Goal: Find contact information: Find contact information

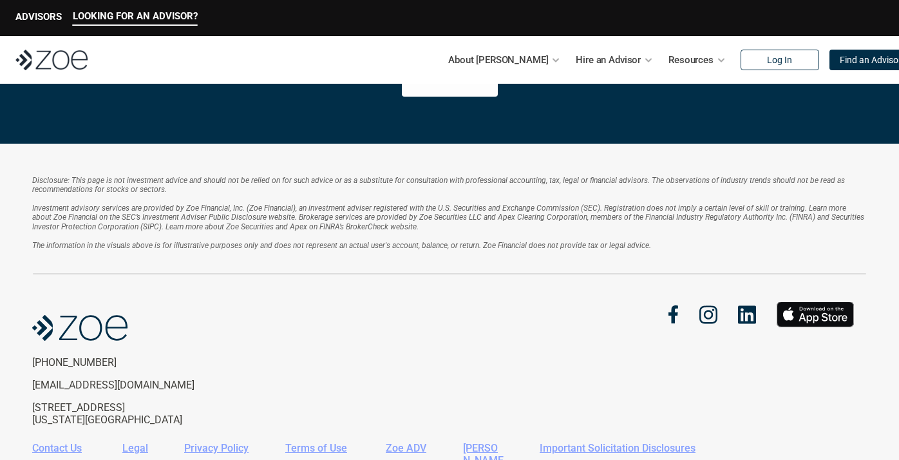
scroll to position [2856, 0]
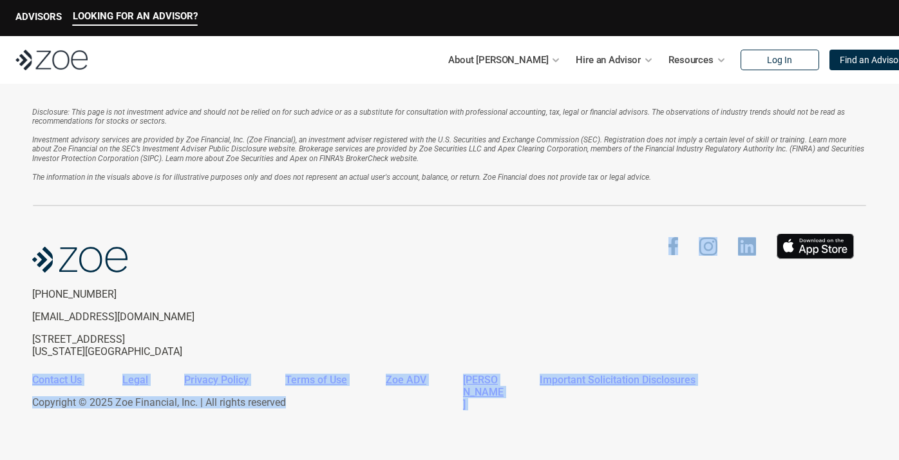
drag, startPoint x: 458, startPoint y: 250, endPoint x: 501, endPoint y: 450, distance: 204.8
click at [501, 450] on div "Disclosure: This page is not investment advice and should not be relied on for …" at bounding box center [449, 267] width 899 height 384
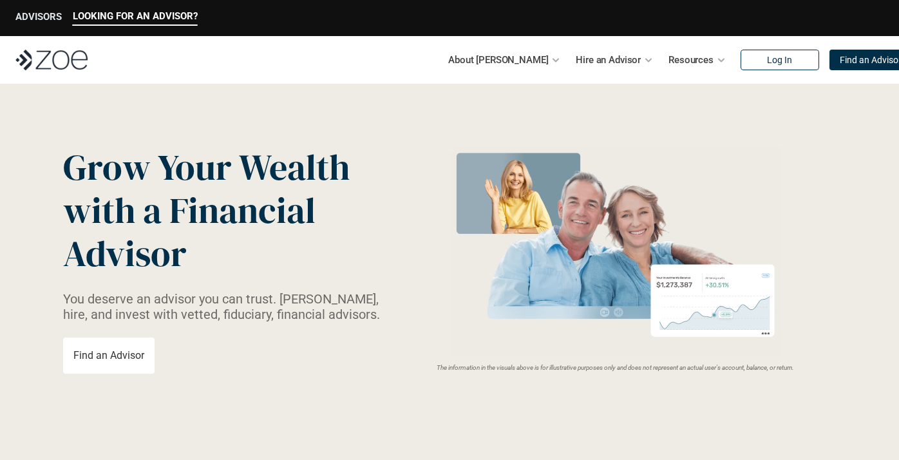
click at [48, 16] on p "ADVISORS" at bounding box center [38, 17] width 46 height 12
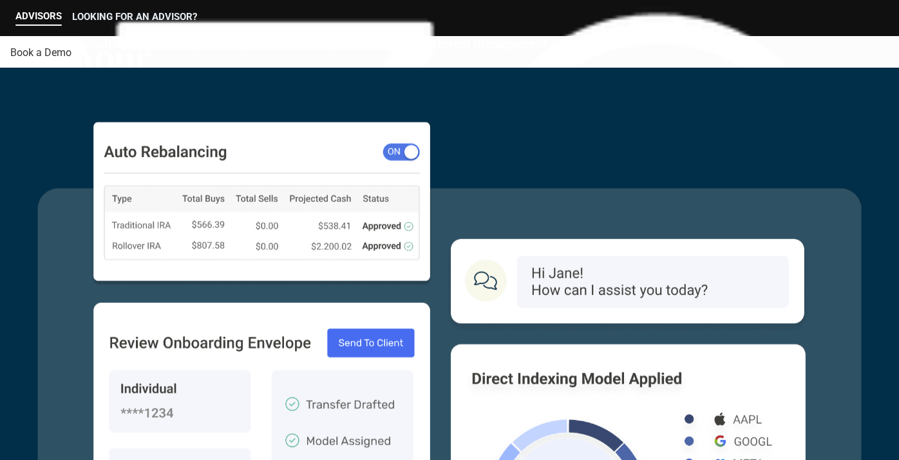
click at [115, 13] on p "LOOKING FOR AN ADVISOR?" at bounding box center [134, 17] width 125 height 12
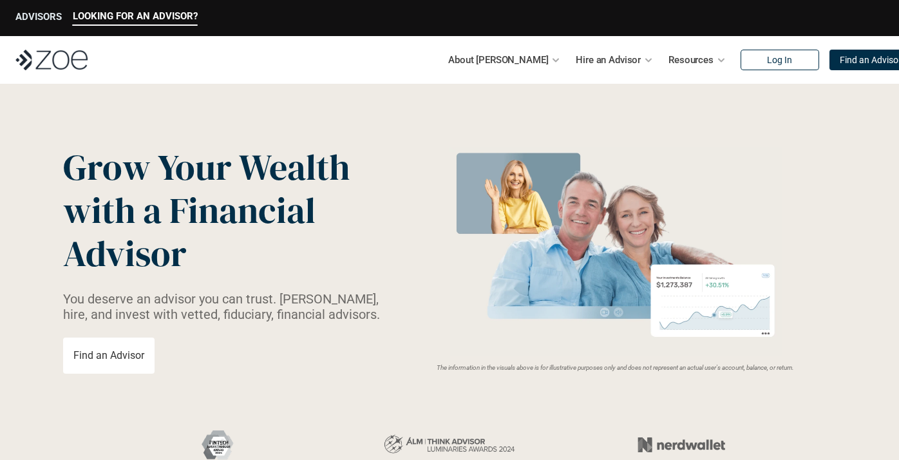
click at [39, 17] on p "ADVISORS" at bounding box center [38, 17] width 46 height 12
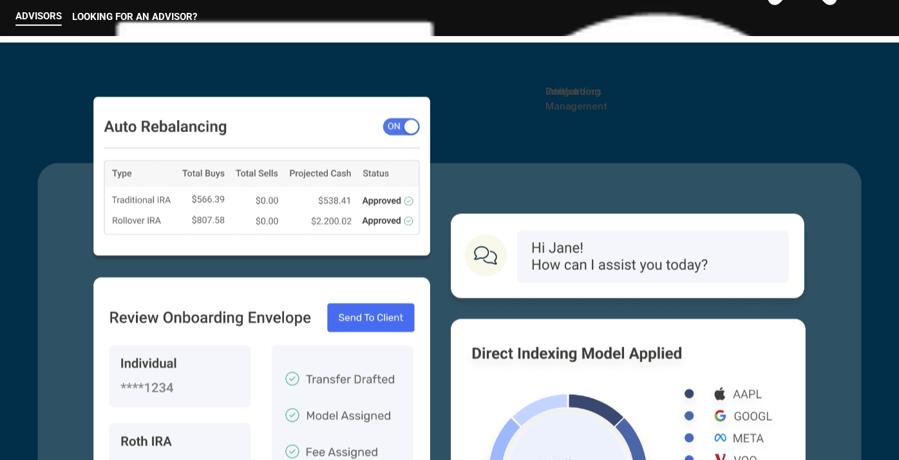
click at [596, 97] on link "Onboarding" at bounding box center [572, 91] width 55 height 12
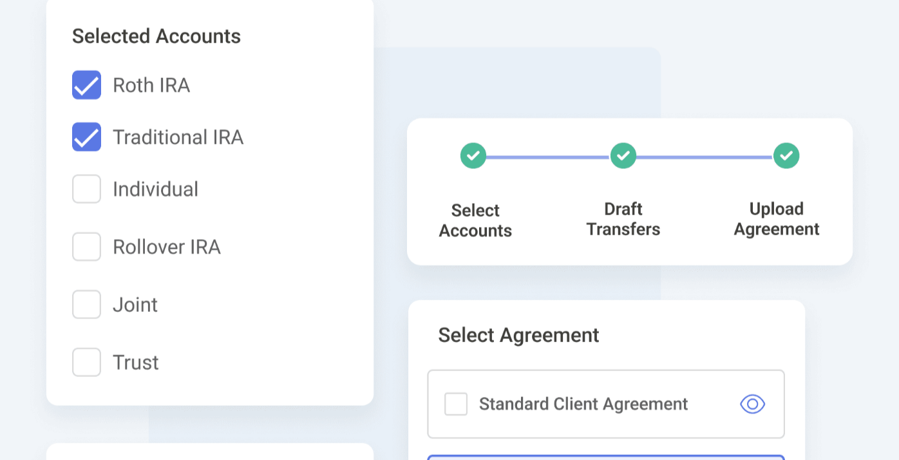
scroll to position [91, 0]
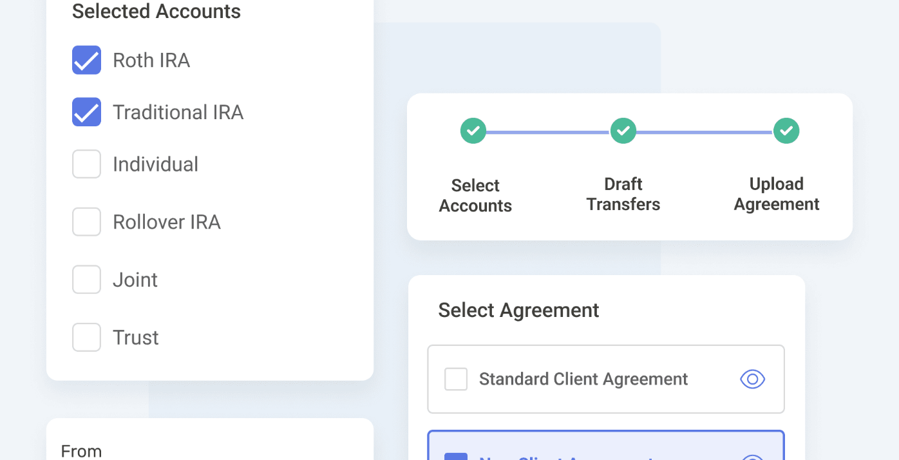
drag, startPoint x: 265, startPoint y: 107, endPoint x: 330, endPoint y: 234, distance: 142.8
drag, startPoint x: 330, startPoint y: 234, endPoint x: 314, endPoint y: 93, distance: 142.0
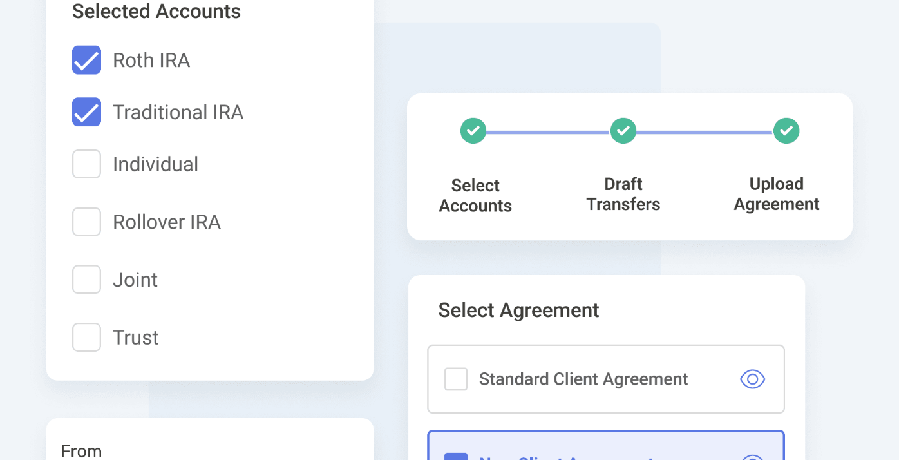
drag, startPoint x: 314, startPoint y: 93, endPoint x: 337, endPoint y: 223, distance: 132.7
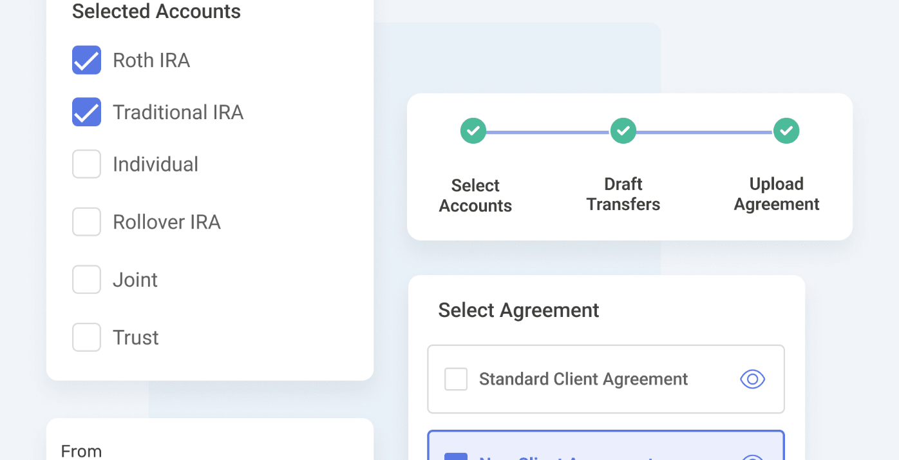
drag, startPoint x: 337, startPoint y: 223, endPoint x: 328, endPoint y: 84, distance: 139.4
click at [328, 84] on header "Onboard clients in minutes , not weeks. [PERSON_NAME] expedites onboarding by c…" at bounding box center [449, 351] width 899 height 885
drag, startPoint x: 328, startPoint y: 84, endPoint x: 355, endPoint y: 241, distance: 159.5
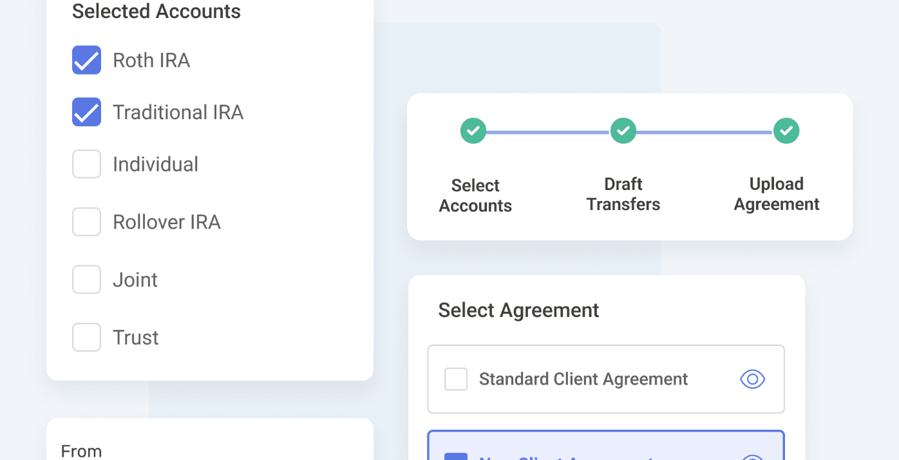
click at [355, 241] on header "Onboard clients in minutes , not weeks. [PERSON_NAME] expedites onboarding by c…" at bounding box center [449, 351] width 899 height 885
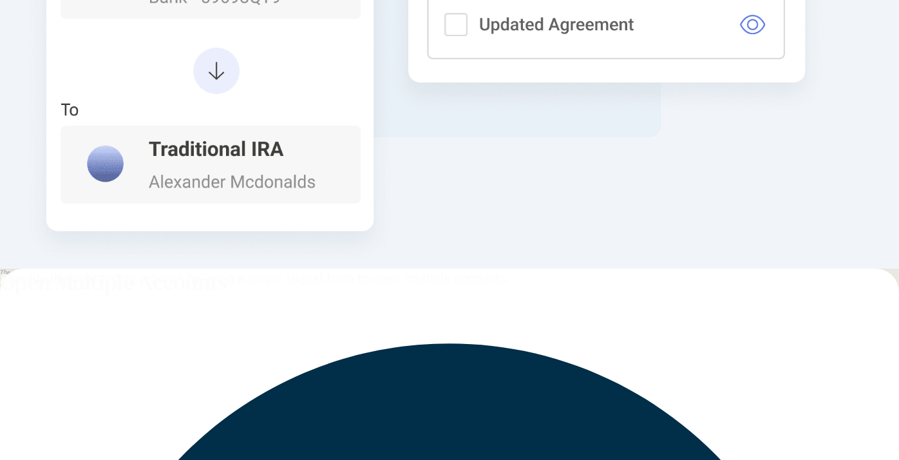
click at [279, 268] on p "Simplify the onboarding process by using a single, digital form to open multipl…" at bounding box center [254, 277] width 509 height 19
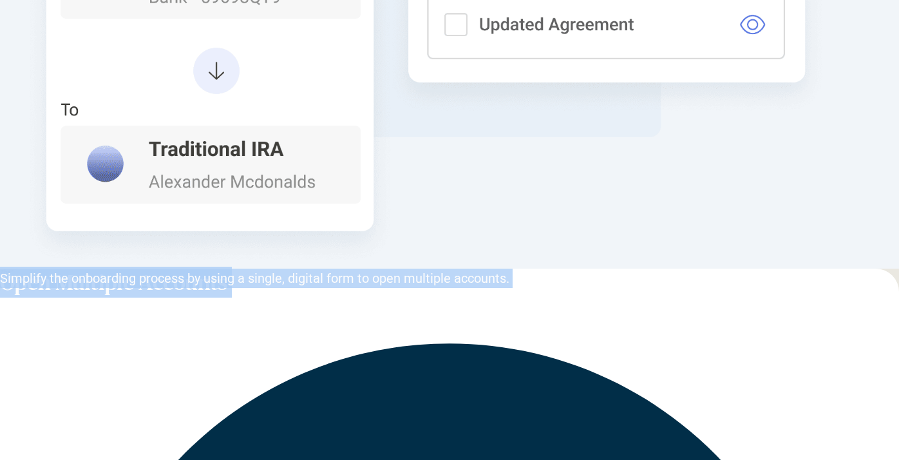
drag, startPoint x: 279, startPoint y: 154, endPoint x: 279, endPoint y: 120, distance: 33.5
click at [279, 268] on div "Open Multiple Accounts Simplify the onboarding process by using a single, digit…" at bounding box center [449, 268] width 899 height 0
click at [227, 268] on h3 "Open Multiple Accounts" at bounding box center [113, 281] width 227 height 27
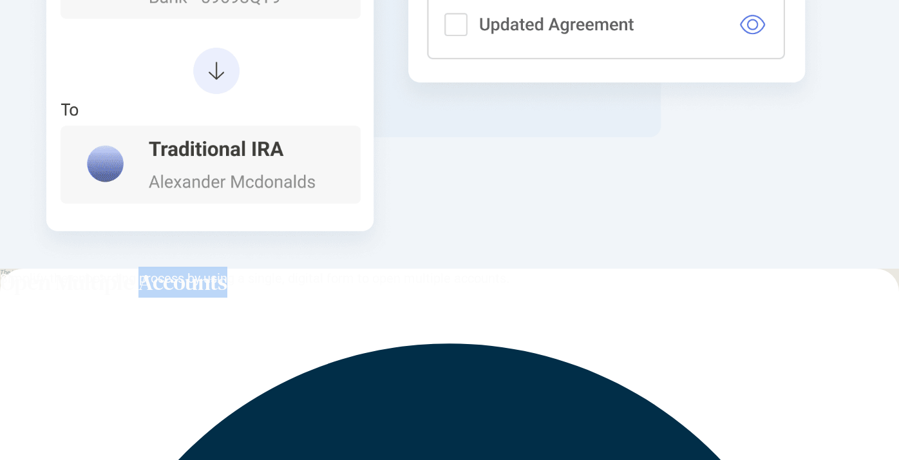
click at [227, 268] on h3 "Open Multiple Accounts" at bounding box center [113, 281] width 227 height 27
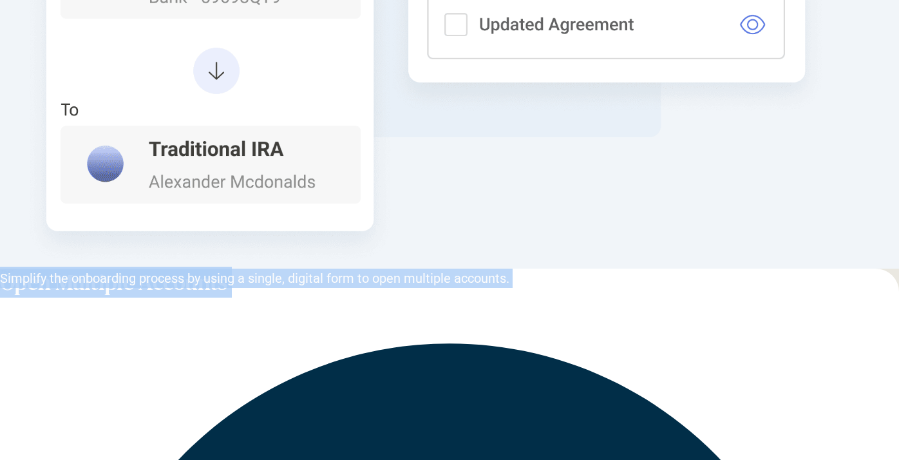
drag, startPoint x: 279, startPoint y: 120, endPoint x: 279, endPoint y: 187, distance: 67.0
click at [279, 268] on div "Open Multiple Accounts Simplify the onboarding process by using a single, digit…" at bounding box center [449, 268] width 899 height 0
click at [279, 268] on p "Simplify the onboarding process by using a single, digital form to open multipl…" at bounding box center [254, 277] width 509 height 19
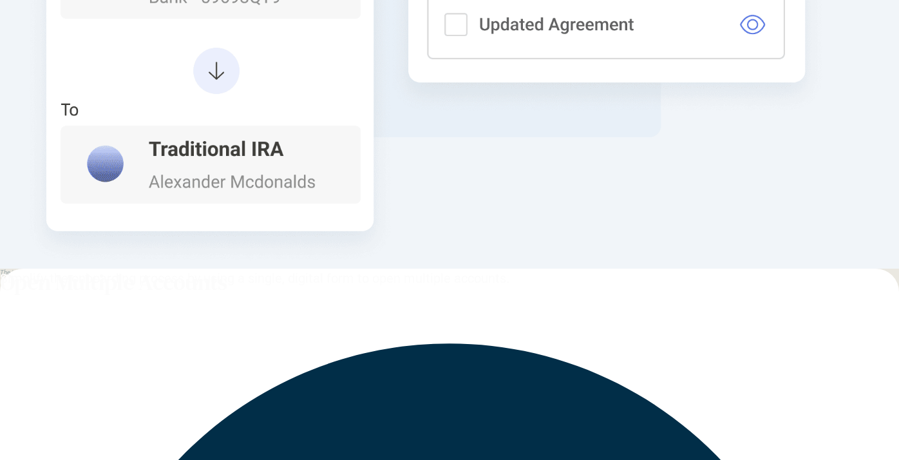
click at [279, 268] on p "Simplify the onboarding process by using a single, digital form to open multipl…" at bounding box center [254, 277] width 509 height 19
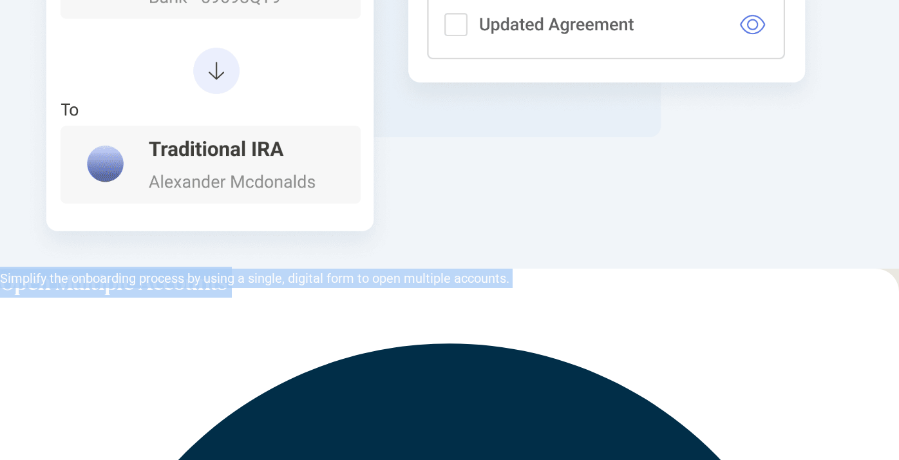
drag, startPoint x: 279, startPoint y: 187, endPoint x: 279, endPoint y: 118, distance: 68.9
click at [279, 268] on div "Open Multiple Accounts Simplify the onboarding process by using a single, digit…" at bounding box center [449, 268] width 899 height 0
click at [227, 268] on h3 "Open Multiple Accounts" at bounding box center [113, 281] width 227 height 27
drag, startPoint x: 279, startPoint y: 118, endPoint x: 291, endPoint y: 198, distance: 80.0
click at [291, 268] on div "Open Multiple Accounts Simplify the onboarding process by using a single, digit…" at bounding box center [449, 268] width 899 height 0
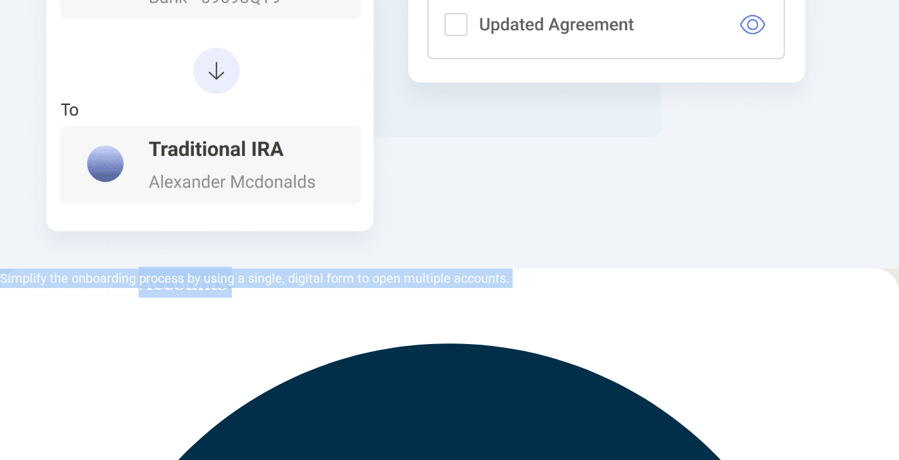
click at [291, 268] on p "Simplify the onboarding process by using a single, digital form to open multipl…" at bounding box center [254, 277] width 509 height 19
drag, startPoint x: 291, startPoint y: 198, endPoint x: 287, endPoint y: 92, distance: 105.7
drag, startPoint x: 287, startPoint y: 92, endPoint x: 298, endPoint y: 203, distance: 111.3
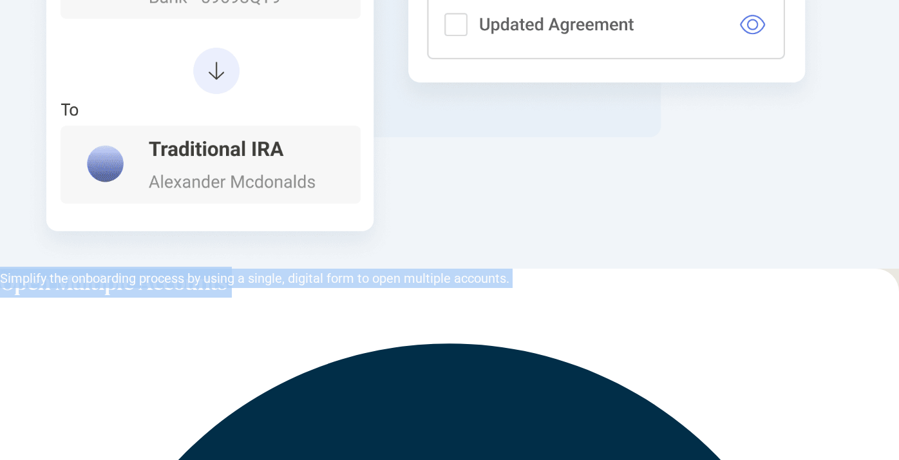
click at [298, 268] on p "Simplify the onboarding process by using a single, digital form to open multipl…" at bounding box center [254, 277] width 509 height 19
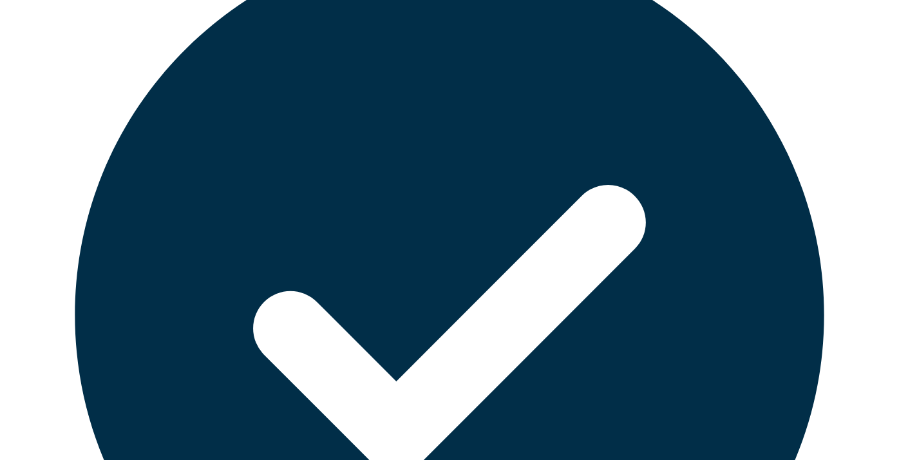
scroll to position [2894, 0]
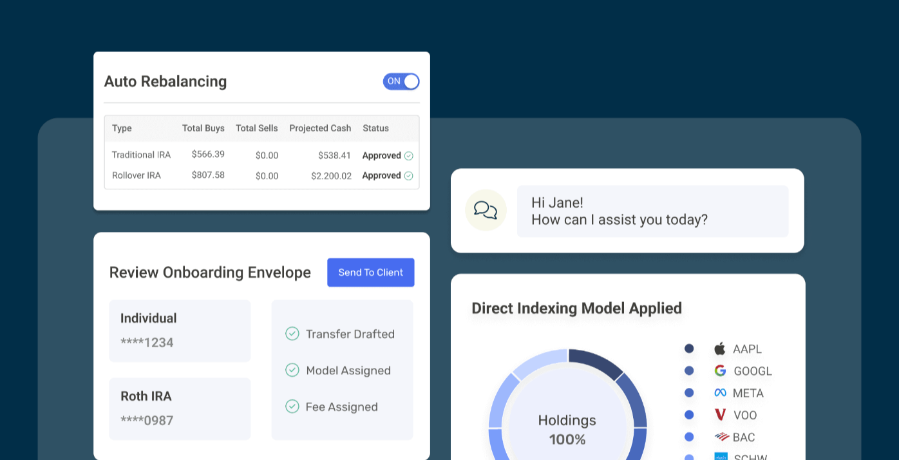
click at [136, 17] on p "LOOKING FOR AN ADVISOR?" at bounding box center [134, 17] width 125 height 12
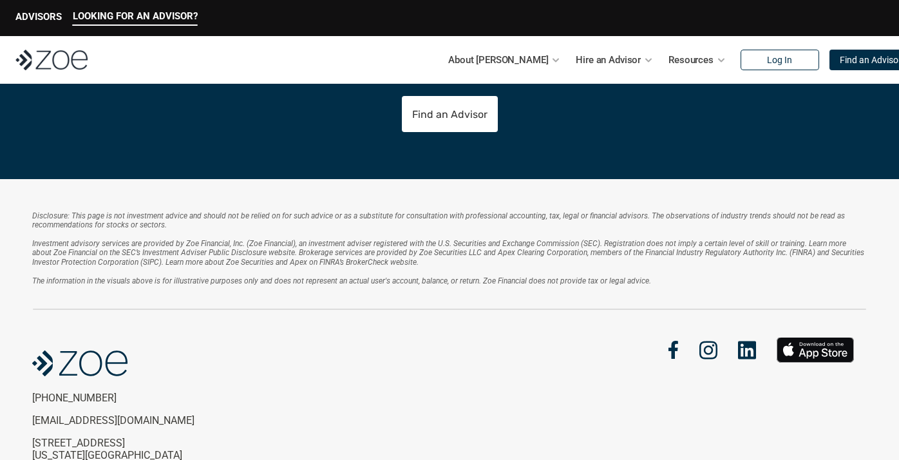
scroll to position [2856, 0]
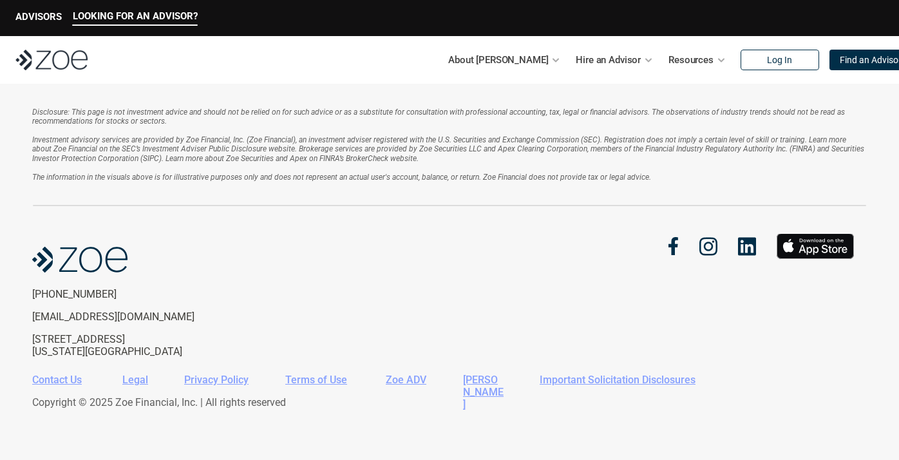
click at [46, 339] on p "[STREET_ADDRESS][US_STATE]" at bounding box center [137, 345] width 211 height 24
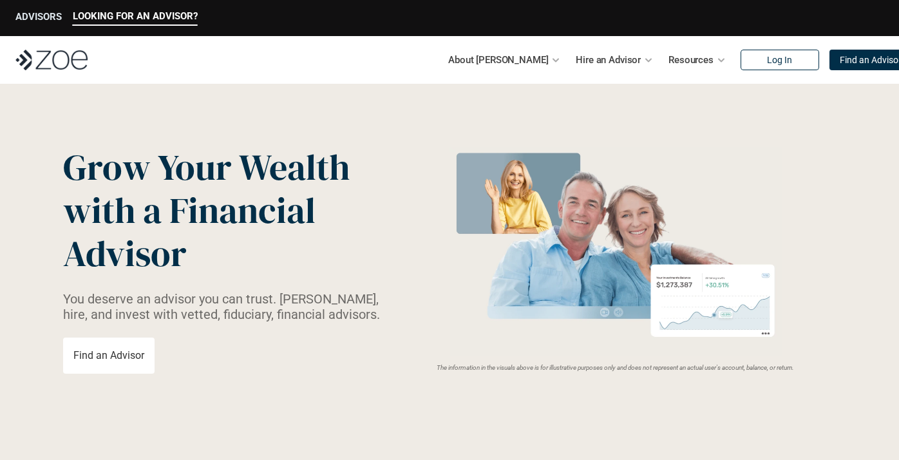
click at [48, 16] on p "ADVISORS" at bounding box center [38, 17] width 46 height 12
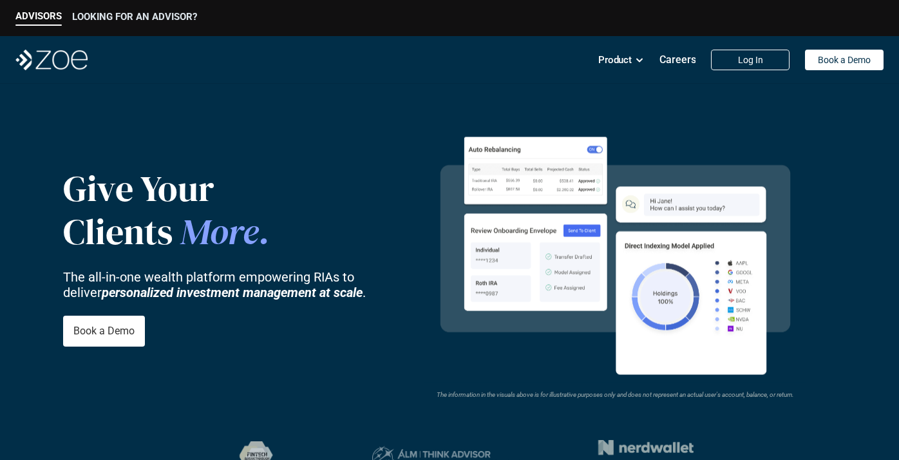
click at [115, 13] on p "LOOKING FOR AN ADVISOR?" at bounding box center [134, 17] width 125 height 12
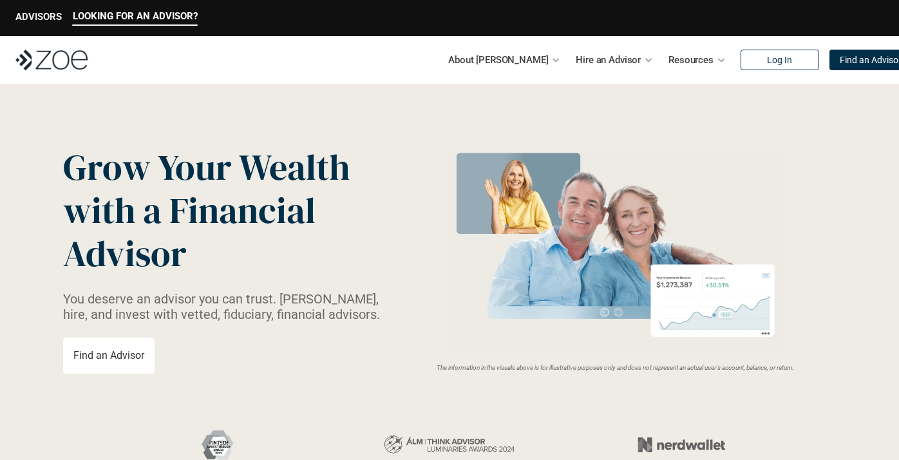
click at [39, 17] on p "ADVISORS" at bounding box center [38, 17] width 46 height 12
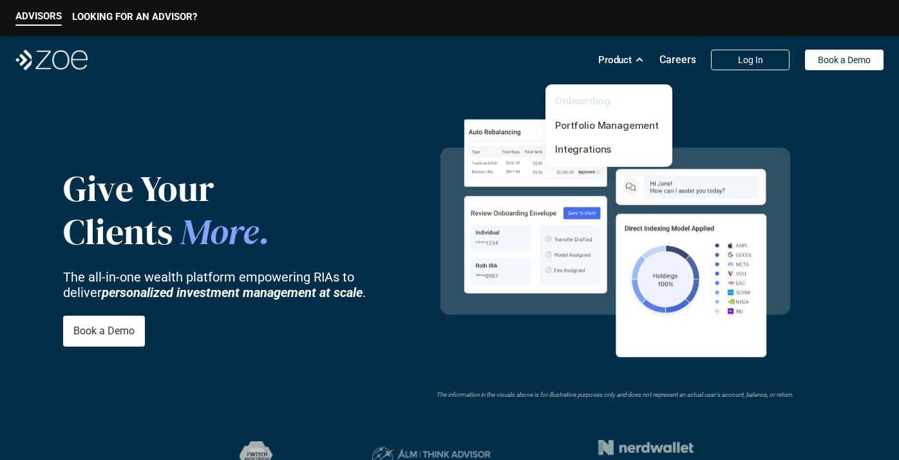
click at [596, 106] on link "Onboarding" at bounding box center [582, 101] width 55 height 12
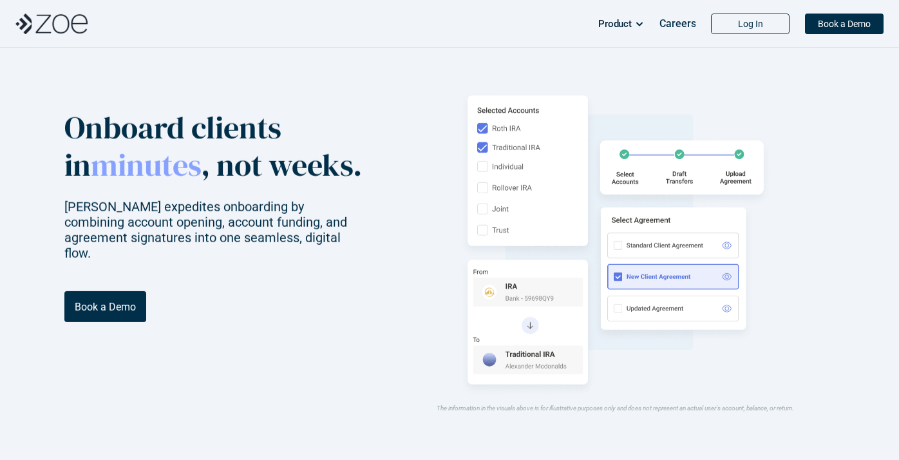
scroll to position [91, 0]
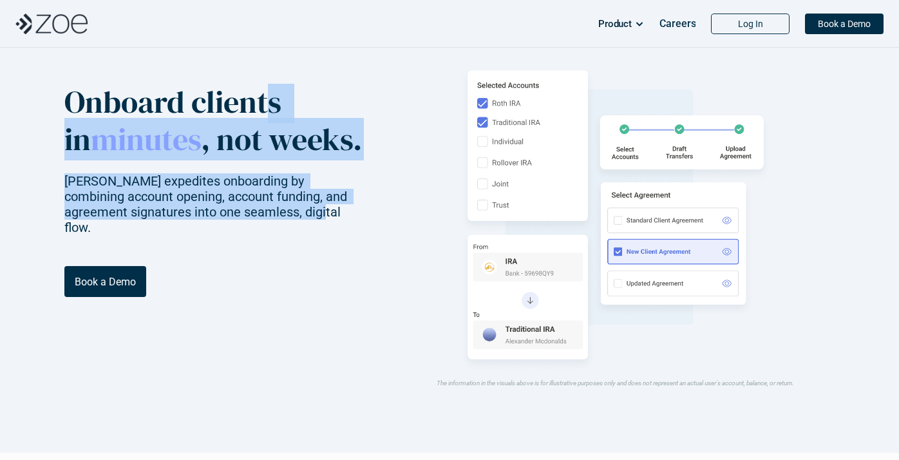
drag, startPoint x: 265, startPoint y: 107, endPoint x: 330, endPoint y: 234, distance: 142.8
click at [330, 234] on div "Onboard clients in minutes , not weeks. [PERSON_NAME] expedites onboarding by c…" at bounding box center [213, 223] width 299 height 278
drag, startPoint x: 330, startPoint y: 234, endPoint x: 314, endPoint y: 93, distance: 142.0
click at [314, 95] on div "Onboard clients in minutes , not weeks. [PERSON_NAME] expedites onboarding by c…" at bounding box center [213, 223] width 299 height 278
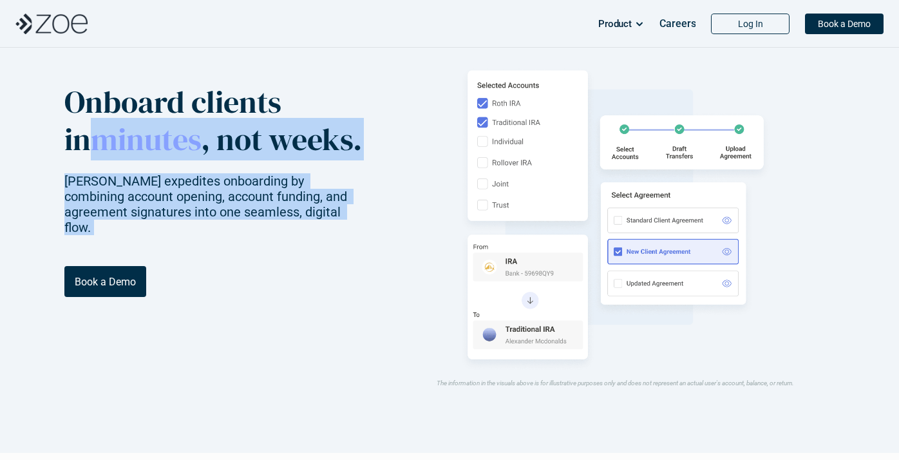
click at [314, 93] on p "Onboard clients in minutes , not weeks." at bounding box center [213, 121] width 299 height 74
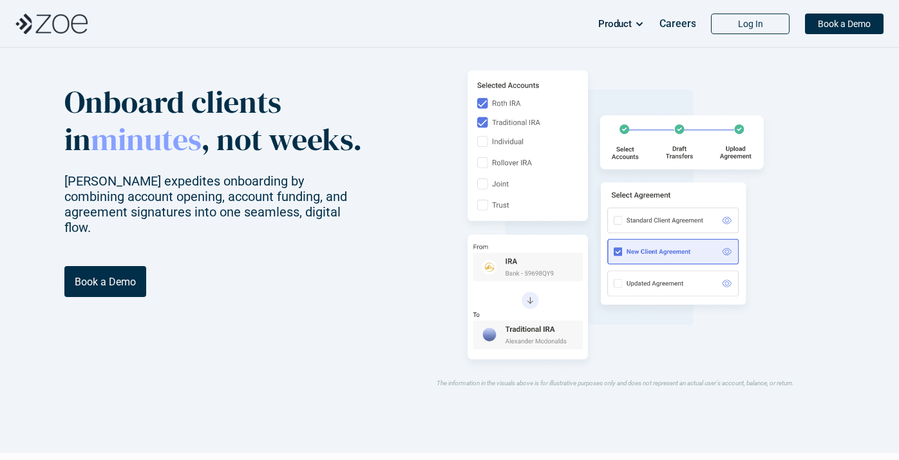
click at [314, 93] on p "Onboard clients in minutes , not weeks." at bounding box center [213, 121] width 299 height 74
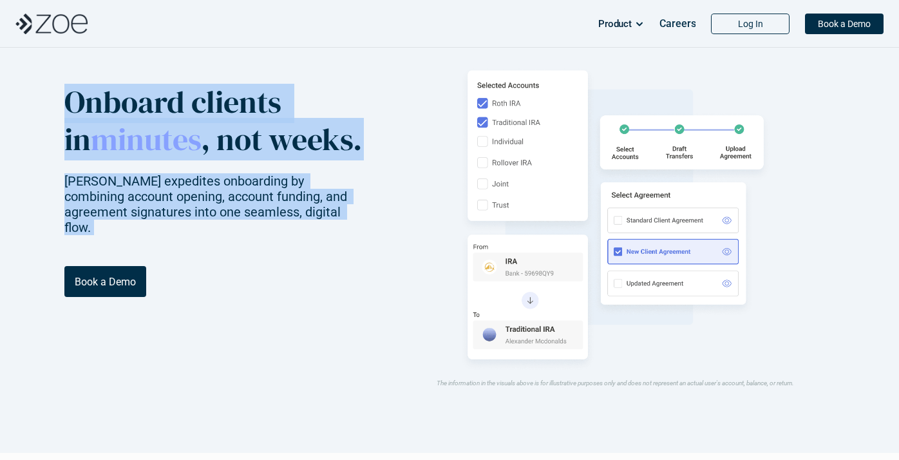
drag, startPoint x: 314, startPoint y: 93, endPoint x: 337, endPoint y: 223, distance: 132.7
click at [337, 223] on div "Onboard clients in minutes , not weeks. [PERSON_NAME] expedites onboarding by c…" at bounding box center [213, 159] width 299 height 151
click at [337, 223] on p "[PERSON_NAME] expedites onboarding by combining account opening, account fundin…" at bounding box center [213, 205] width 299 height 62
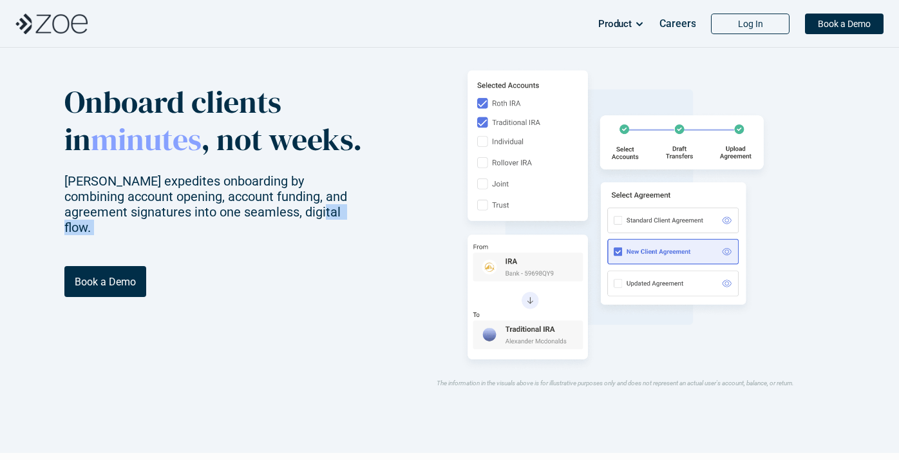
click at [337, 223] on p "[PERSON_NAME] expedites onboarding by combining account opening, account fundin…" at bounding box center [213, 205] width 299 height 62
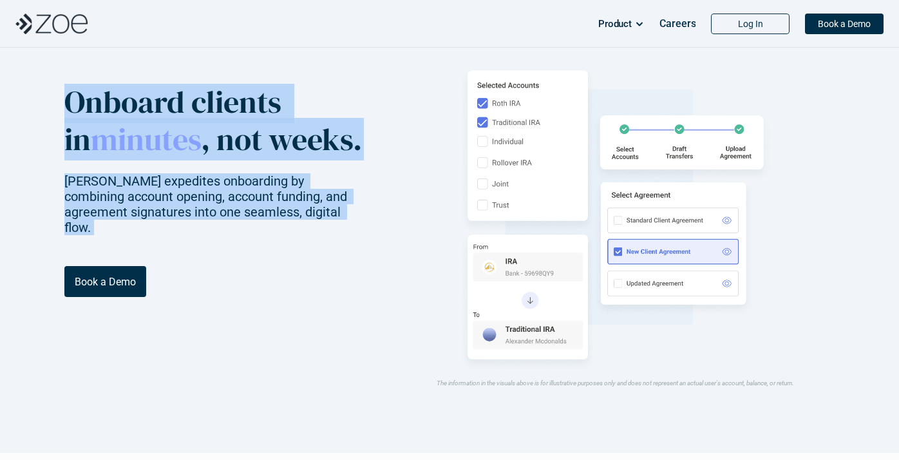
drag, startPoint x: 337, startPoint y: 223, endPoint x: 328, endPoint y: 84, distance: 139.4
click at [328, 84] on header "Onboard clients in minutes , not weeks. [PERSON_NAME] expedites onboarding by c…" at bounding box center [449, 223] width 899 height 460
drag, startPoint x: 328, startPoint y: 84, endPoint x: 355, endPoint y: 241, distance: 159.5
click at [355, 241] on header "Onboard clients in minutes , not weeks. [PERSON_NAME] expedites onboarding by c…" at bounding box center [449, 223] width 899 height 460
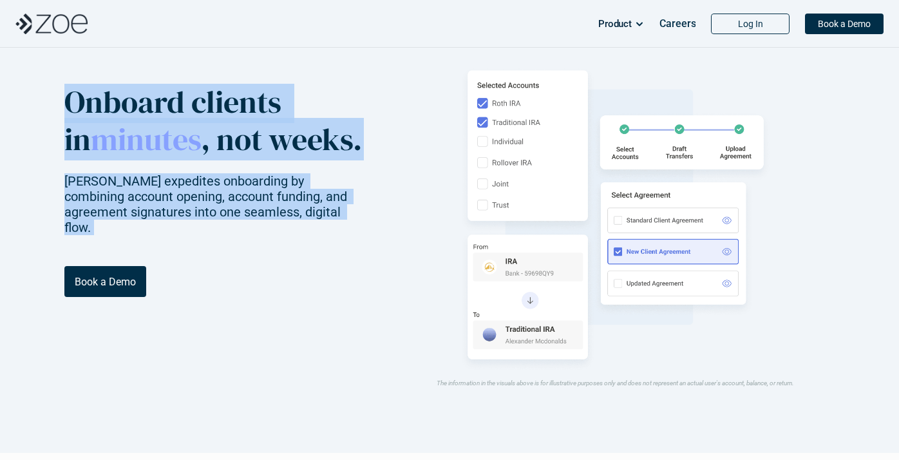
click at [355, 241] on div "Onboard clients in minutes , not weeks. [PERSON_NAME] expedites onboarding by c…" at bounding box center [213, 223] width 299 height 278
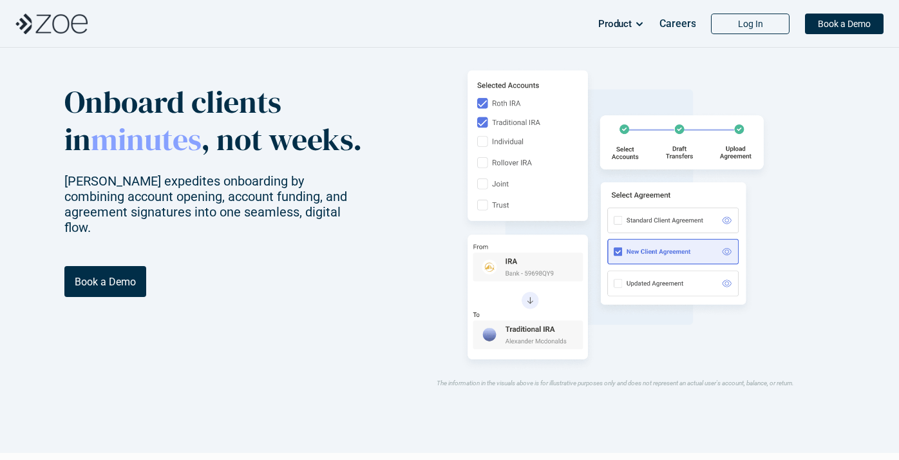
scroll to position [617, 0]
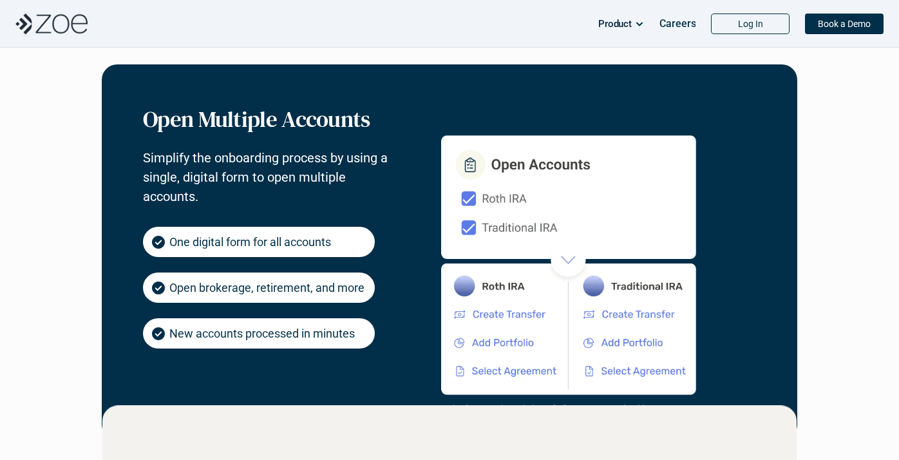
click at [279, 154] on p "Simplify the onboarding process by using a single, digital form to open multipl…" at bounding box center [265, 177] width 245 height 58
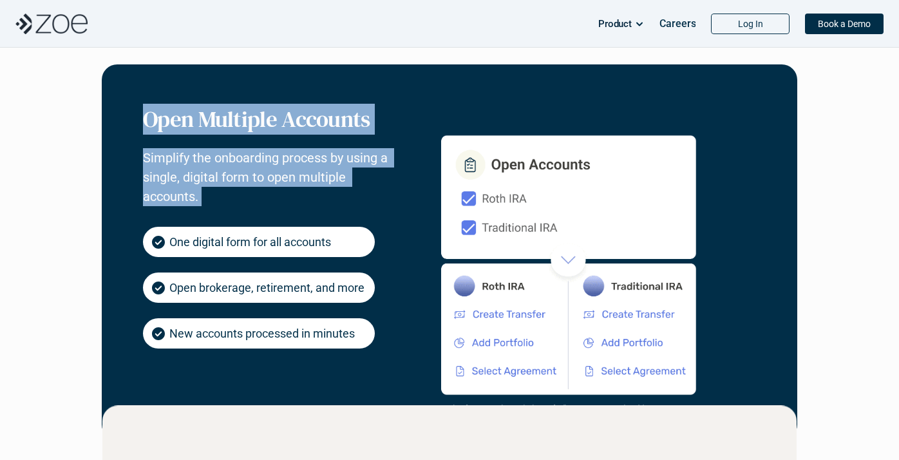
drag, startPoint x: 279, startPoint y: 154, endPoint x: 279, endPoint y: 120, distance: 33.5
click at [279, 120] on div "Open Multiple Accounts Simplify the onboarding process by using a single, digit…" at bounding box center [265, 156] width 245 height 100
click at [279, 120] on h3 "Open Multiple Accounts" at bounding box center [265, 119] width 245 height 27
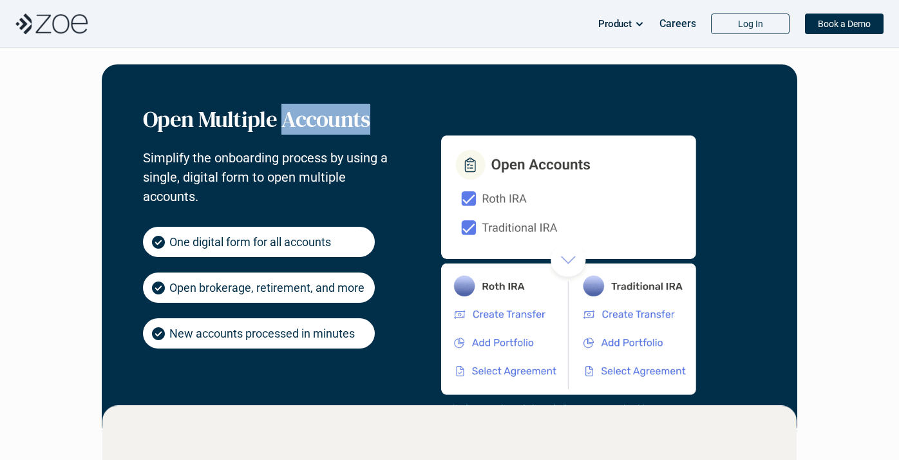
click at [279, 120] on h3 "Open Multiple Accounts" at bounding box center [265, 119] width 245 height 27
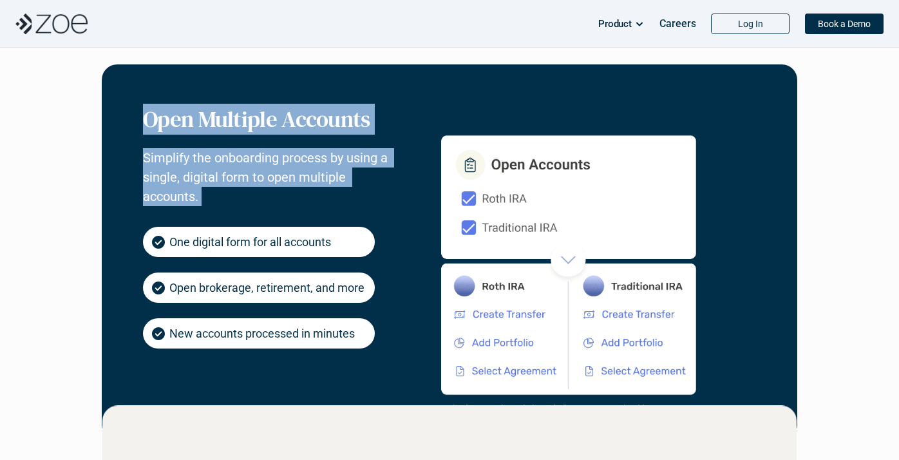
drag, startPoint x: 279, startPoint y: 120, endPoint x: 279, endPoint y: 187, distance: 67.0
click at [279, 187] on div "Open Multiple Accounts Simplify the onboarding process by using a single, digit…" at bounding box center [265, 156] width 245 height 100
click at [279, 187] on p "Simplify the onboarding process by using a single, digital form to open multipl…" at bounding box center [265, 177] width 245 height 58
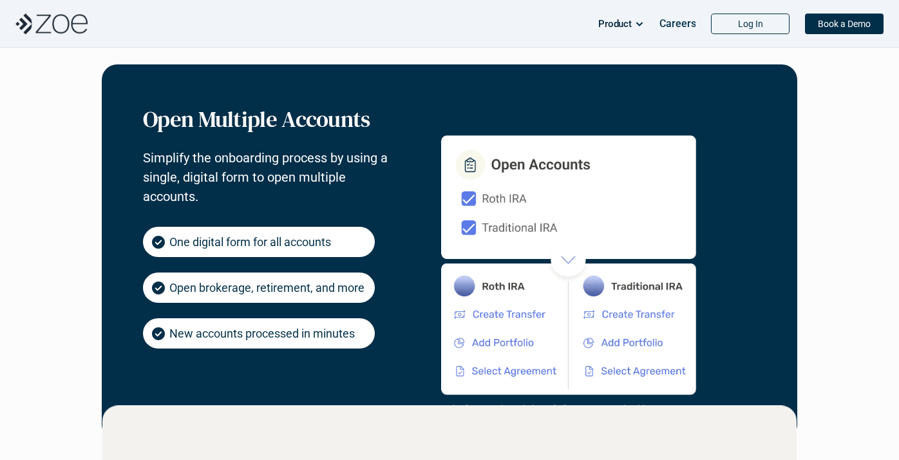
click at [279, 187] on p "Simplify the onboarding process by using a single, digital form to open multipl…" at bounding box center [265, 177] width 245 height 58
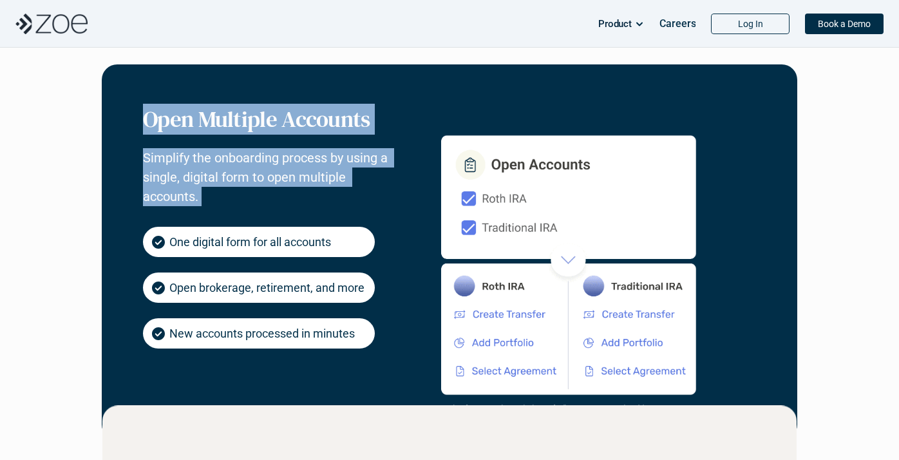
drag, startPoint x: 279, startPoint y: 187, endPoint x: 279, endPoint y: 118, distance: 68.9
click at [279, 118] on div "Open Multiple Accounts Simplify the onboarding process by using a single, digit…" at bounding box center [265, 156] width 245 height 100
click at [279, 118] on h3 "Open Multiple Accounts" at bounding box center [265, 119] width 245 height 27
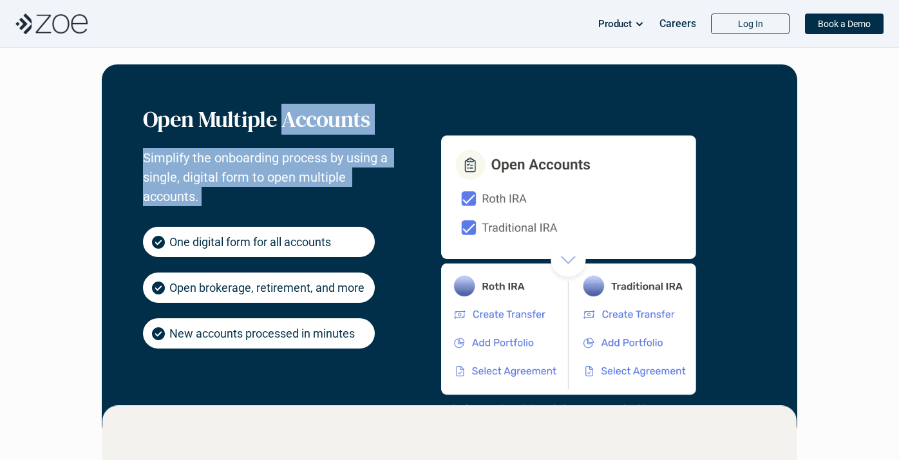
drag, startPoint x: 279, startPoint y: 118, endPoint x: 291, endPoint y: 198, distance: 80.0
click at [291, 198] on div "Open Multiple Accounts Simplify the onboarding process by using a single, digit…" at bounding box center [265, 156] width 245 height 100
click at [291, 198] on p "Simplify the onboarding process by using a single, digital form to open multipl…" at bounding box center [265, 177] width 245 height 58
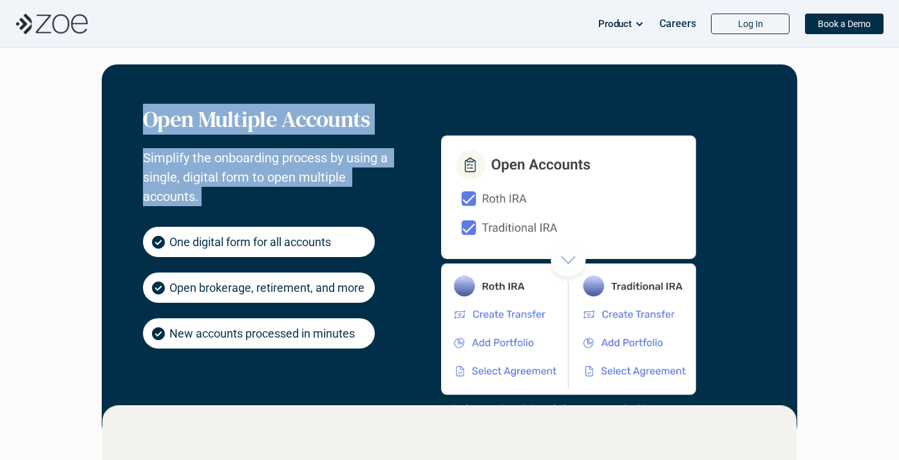
drag, startPoint x: 291, startPoint y: 198, endPoint x: 287, endPoint y: 92, distance: 105.7
click at [287, 92] on div "Open Multiple Accounts Simplify the onboarding process by using a single, digit…" at bounding box center [449, 251] width 695 height 375
drag, startPoint x: 287, startPoint y: 92, endPoint x: 298, endPoint y: 203, distance: 111.3
click at [298, 203] on div "Open Multiple Accounts Simplify the onboarding process by using a single, digit…" at bounding box center [449, 251] width 695 height 375
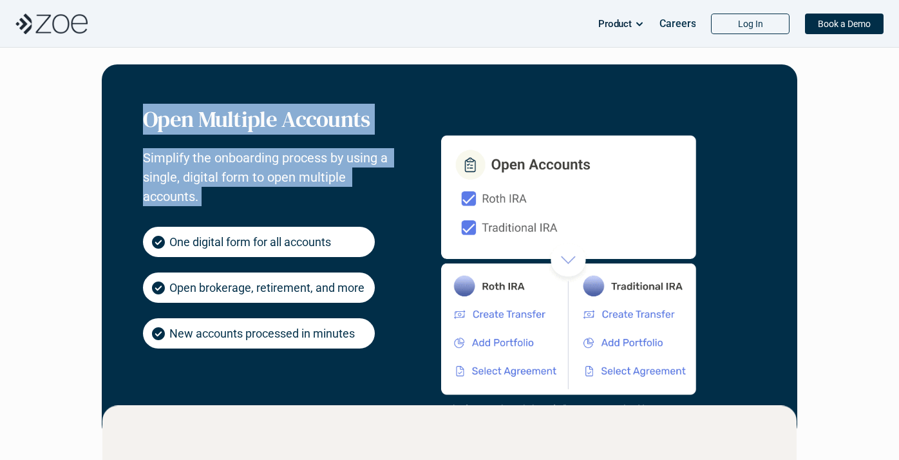
click at [298, 203] on p "Simplify the onboarding process by using a single, digital form to open multipl…" at bounding box center [265, 177] width 245 height 58
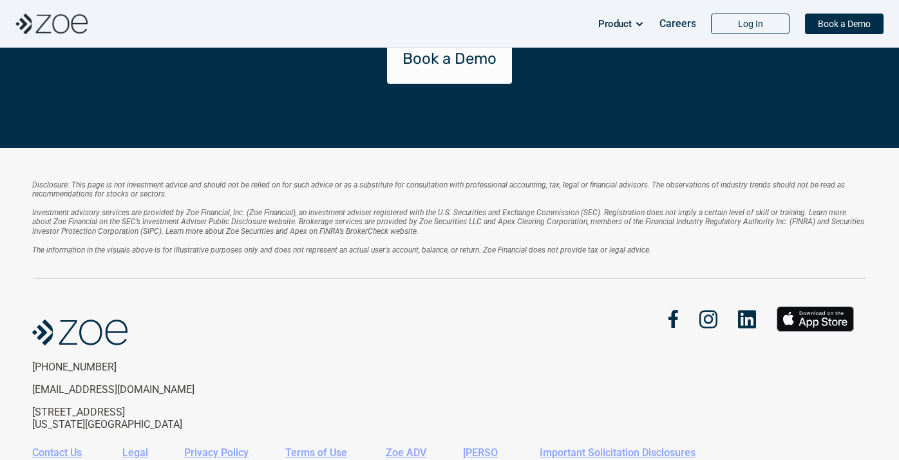
scroll to position [2894, 0]
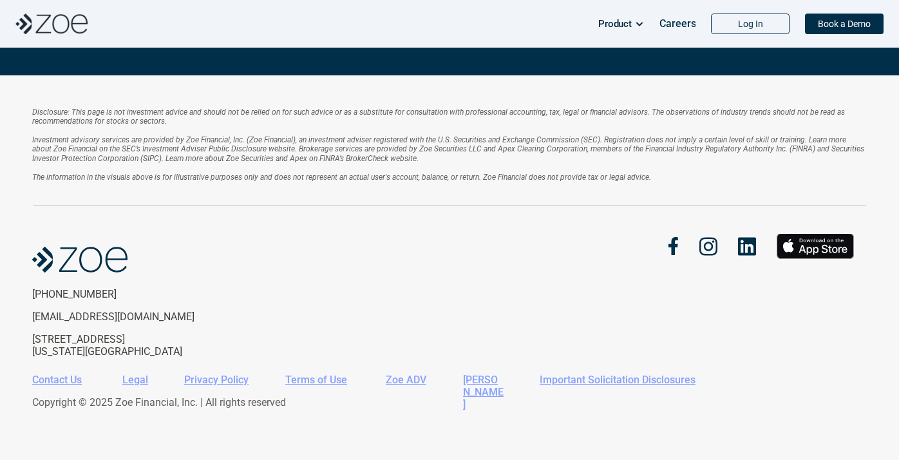
click at [45, 29] on img at bounding box center [51, 24] width 72 height 21
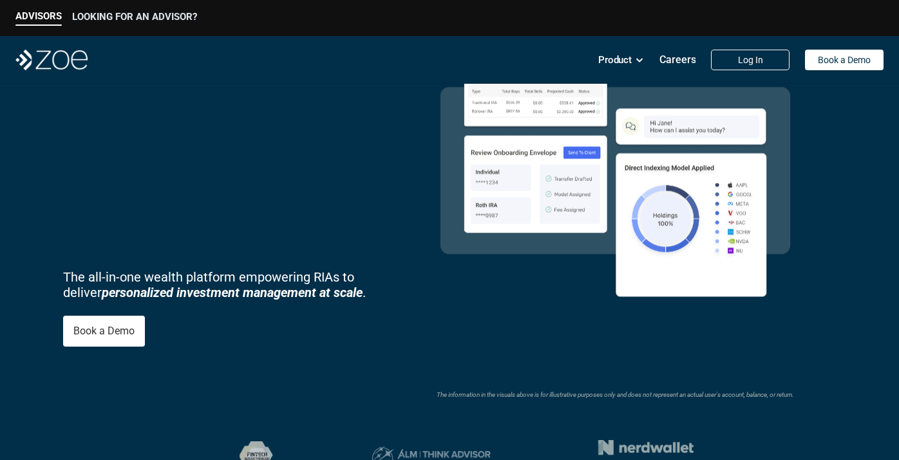
click at [136, 17] on p "LOOKING FOR AN ADVISOR?" at bounding box center [134, 17] width 125 height 12
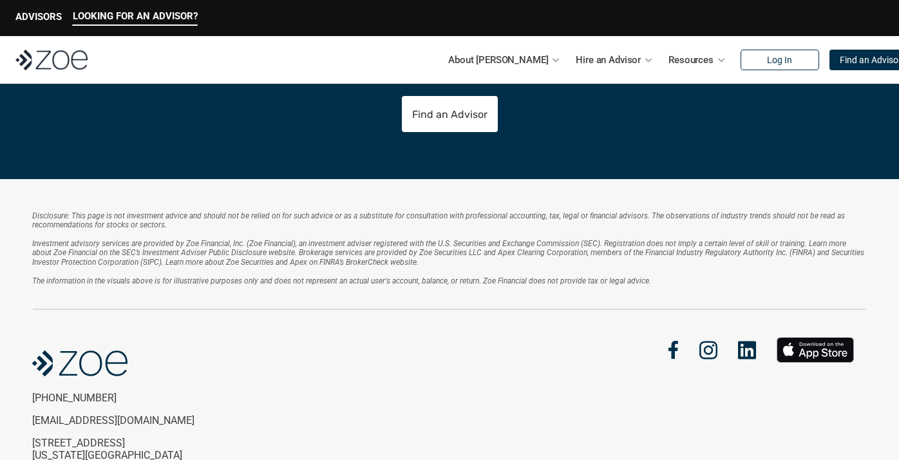
scroll to position [2856, 0]
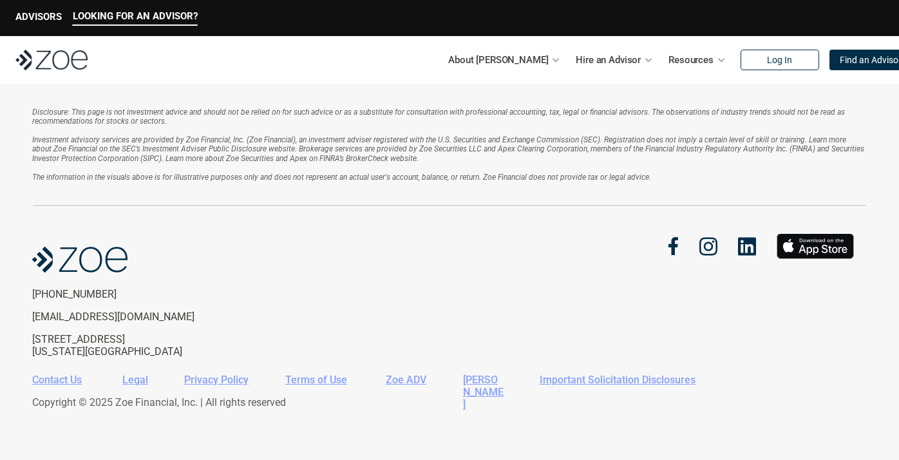
click at [46, 339] on p "[STREET_ADDRESS][US_STATE]" at bounding box center [137, 345] width 211 height 24
